Goal: Information Seeking & Learning: Learn about a topic

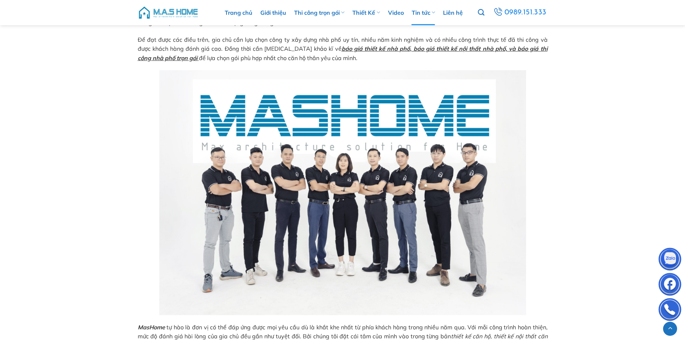
scroll to position [2875, 0]
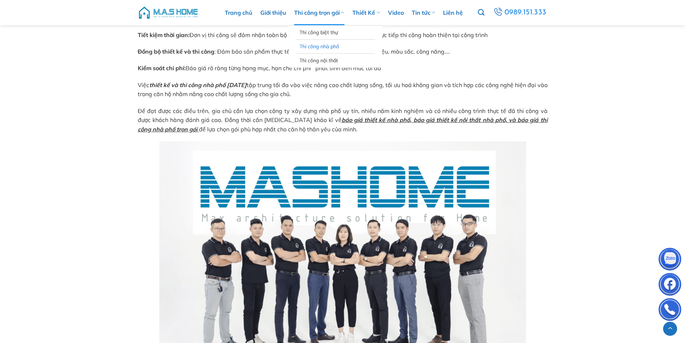
click at [300, 48] on link "Thi công nhà phố" at bounding box center [335, 47] width 72 height 14
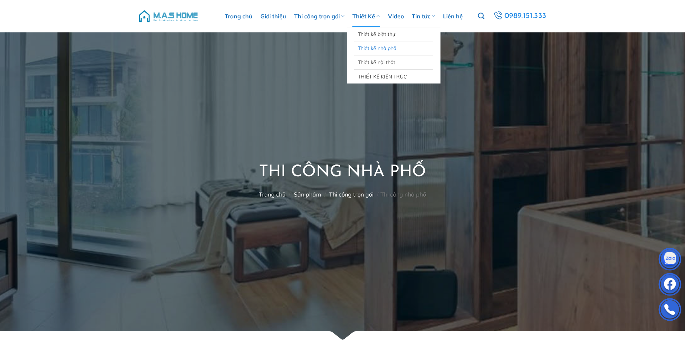
click at [376, 45] on link "Thiết kế nhà phố" at bounding box center [394, 48] width 72 height 14
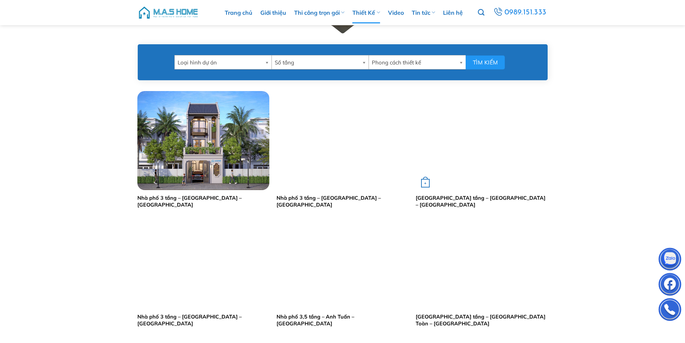
scroll to position [323, 0]
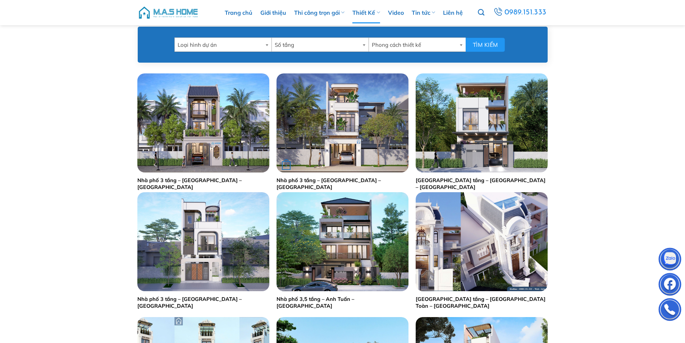
click at [316, 155] on img "Nhà phố 3 tầng - Anh Tuân - Phú Thọ" at bounding box center [342, 122] width 132 height 99
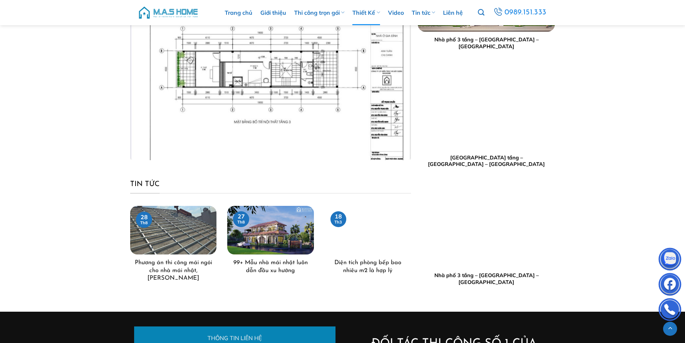
scroll to position [970, 0]
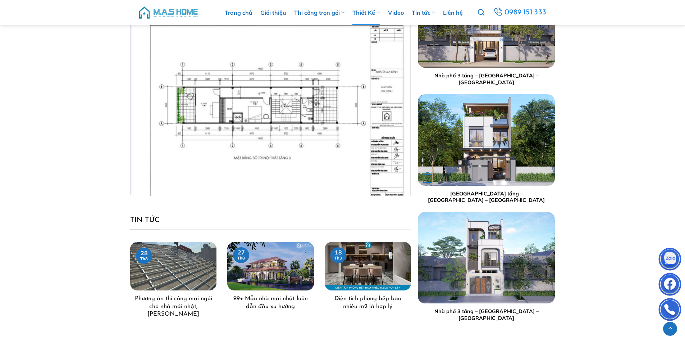
click at [517, 151] on img "Nhà phố 2,5 tầng - Anh Hoạch - Sóc Sơn" at bounding box center [486, 139] width 137 height 91
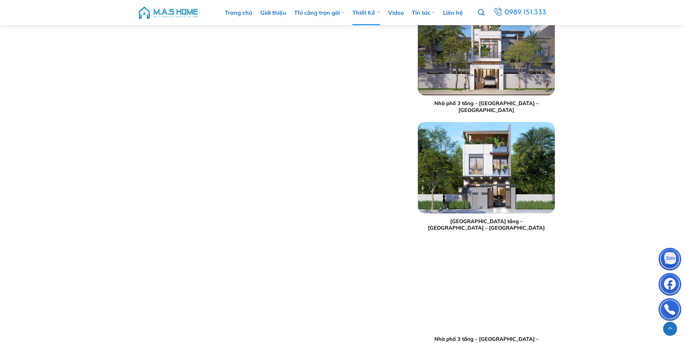
scroll to position [539, 0]
